Goal: Information Seeking & Learning: Learn about a topic

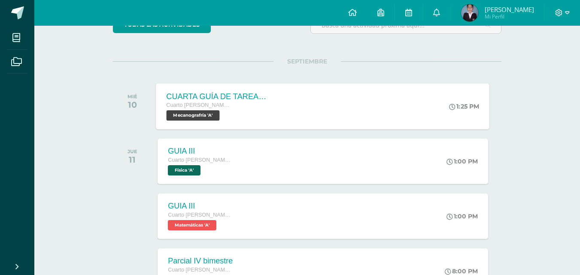
scroll to position [215, 0]
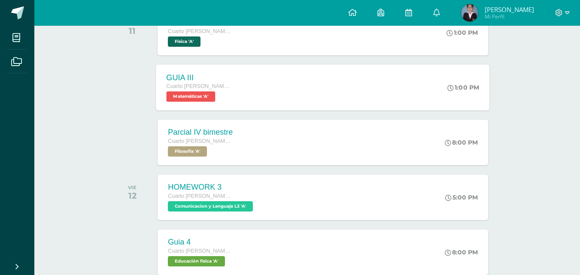
click at [234, 88] on div "GUIA III Cuarto [PERSON_NAME]. CCLL en Computación Matemáticas 'A'" at bounding box center [199, 87] width 86 height 46
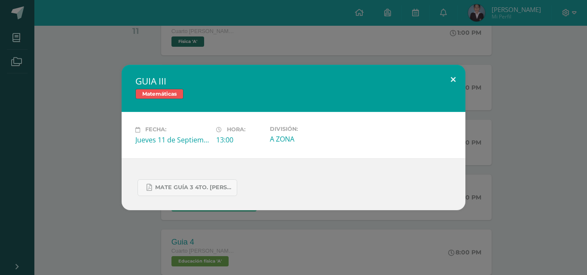
click at [445, 82] on button at bounding box center [453, 79] width 24 height 29
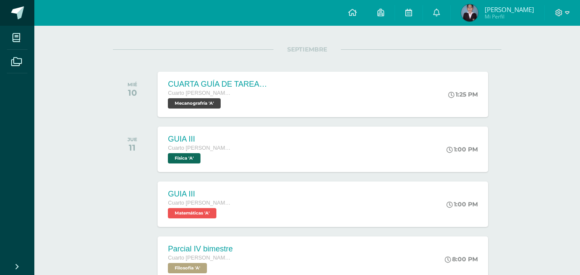
scroll to position [86, 0]
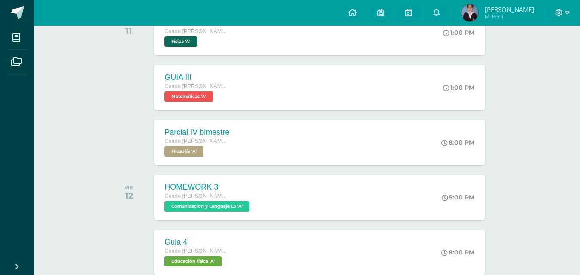
scroll to position [387, 3]
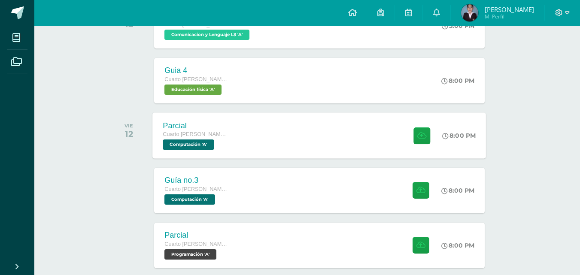
click at [264, 137] on div "Parcial Cuarto Bach. CCLL en Computación Computación 'A' 8:00 PM Parcial Comput…" at bounding box center [320, 136] width 334 height 46
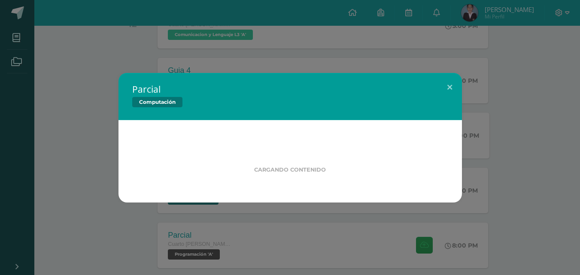
scroll to position [387, 0]
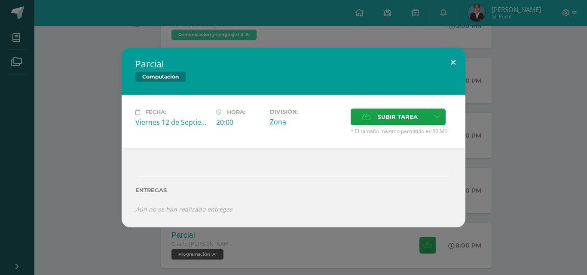
click at [453, 66] on button at bounding box center [453, 62] width 24 height 29
